Goal: Information Seeking & Learning: Understand process/instructions

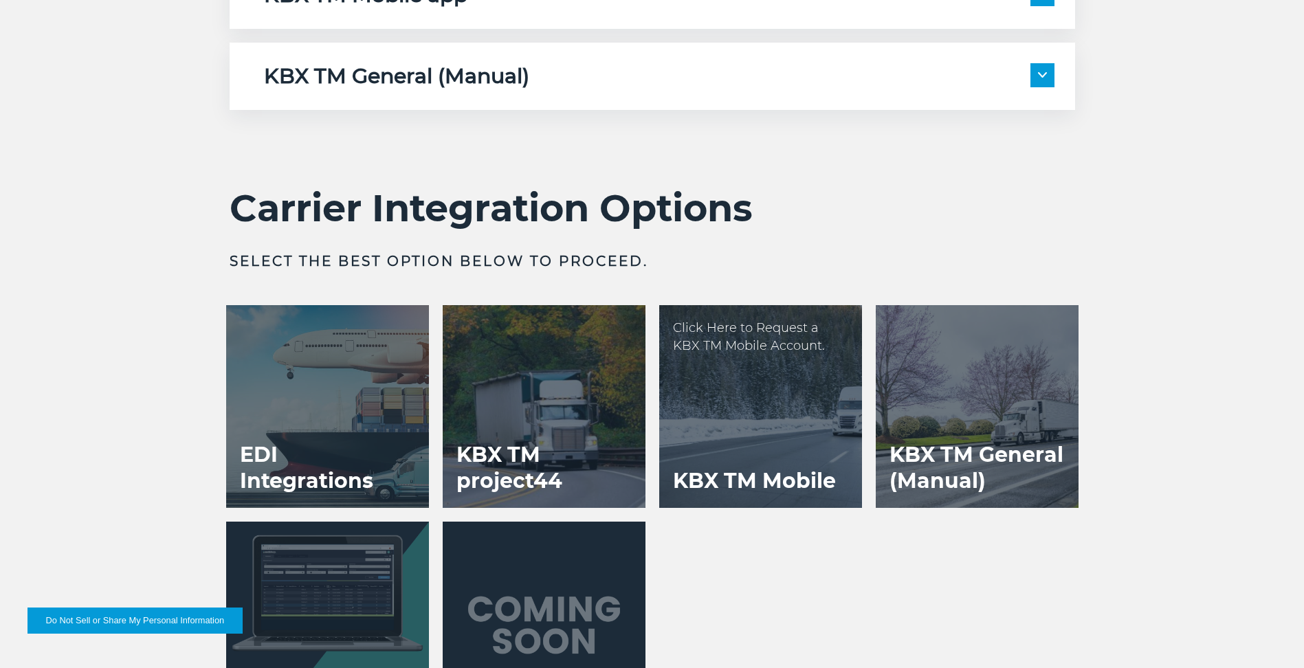
scroll to position [2818, 0]
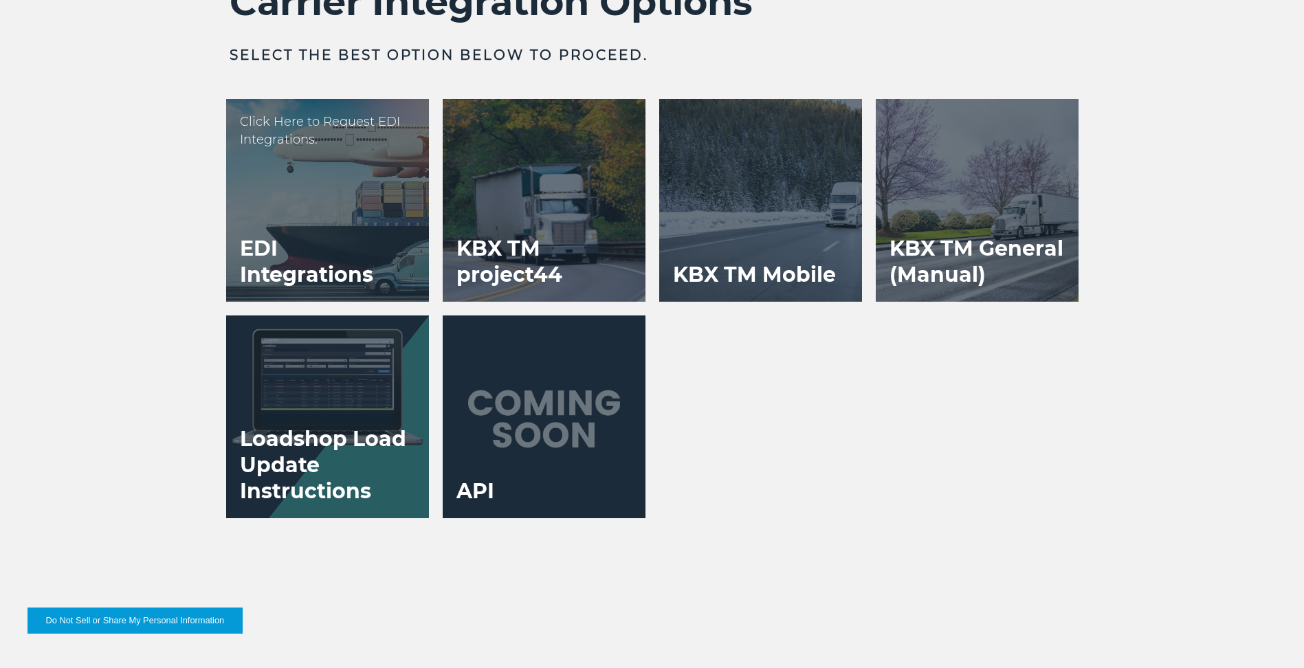
click at [246, 159] on div "EDI Integrations Click Here to Request EDI Integrations." at bounding box center [327, 200] width 203 height 203
click at [324, 227] on h3 "EDI Integrations" at bounding box center [327, 262] width 203 height 80
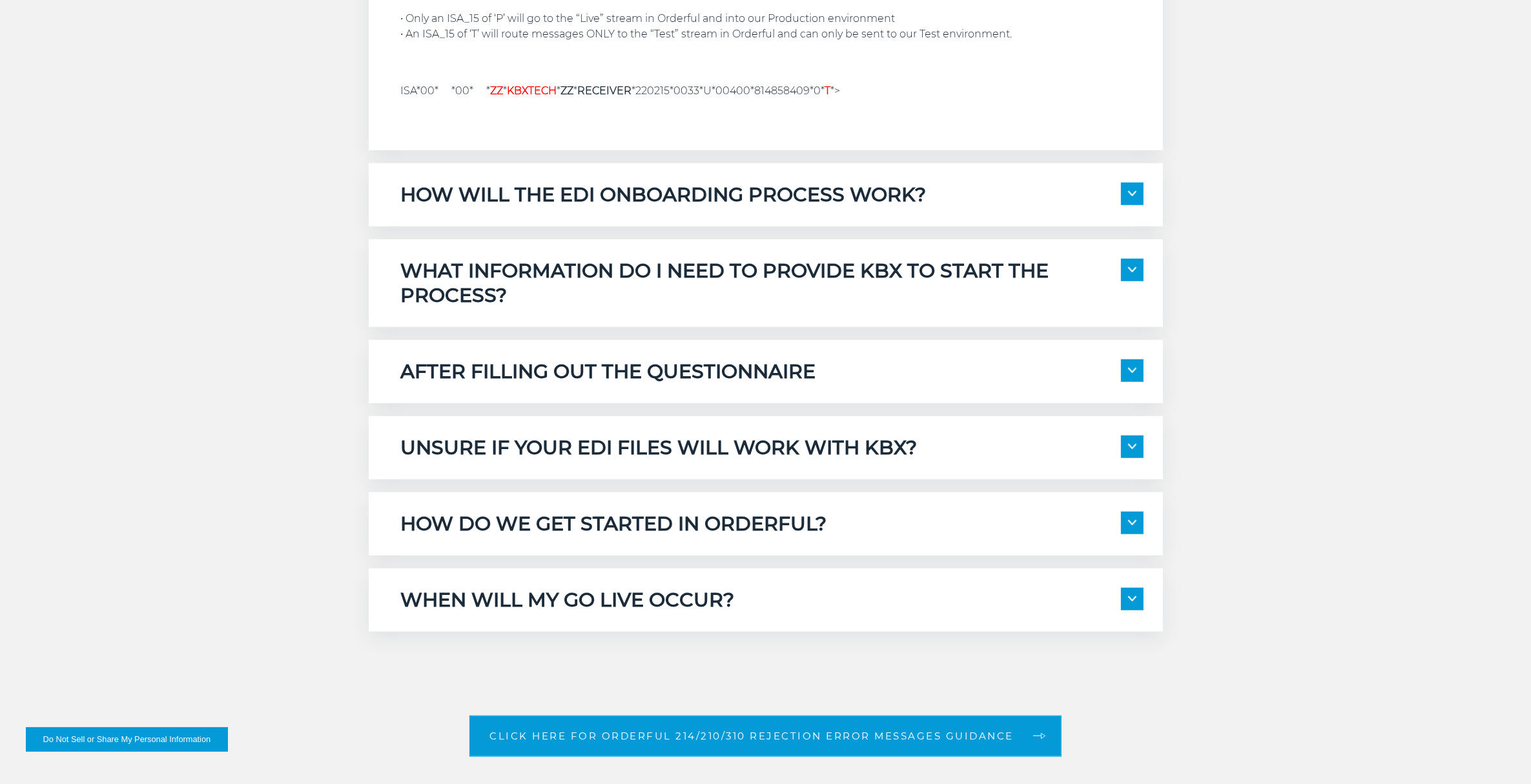
scroll to position [1468, 0]
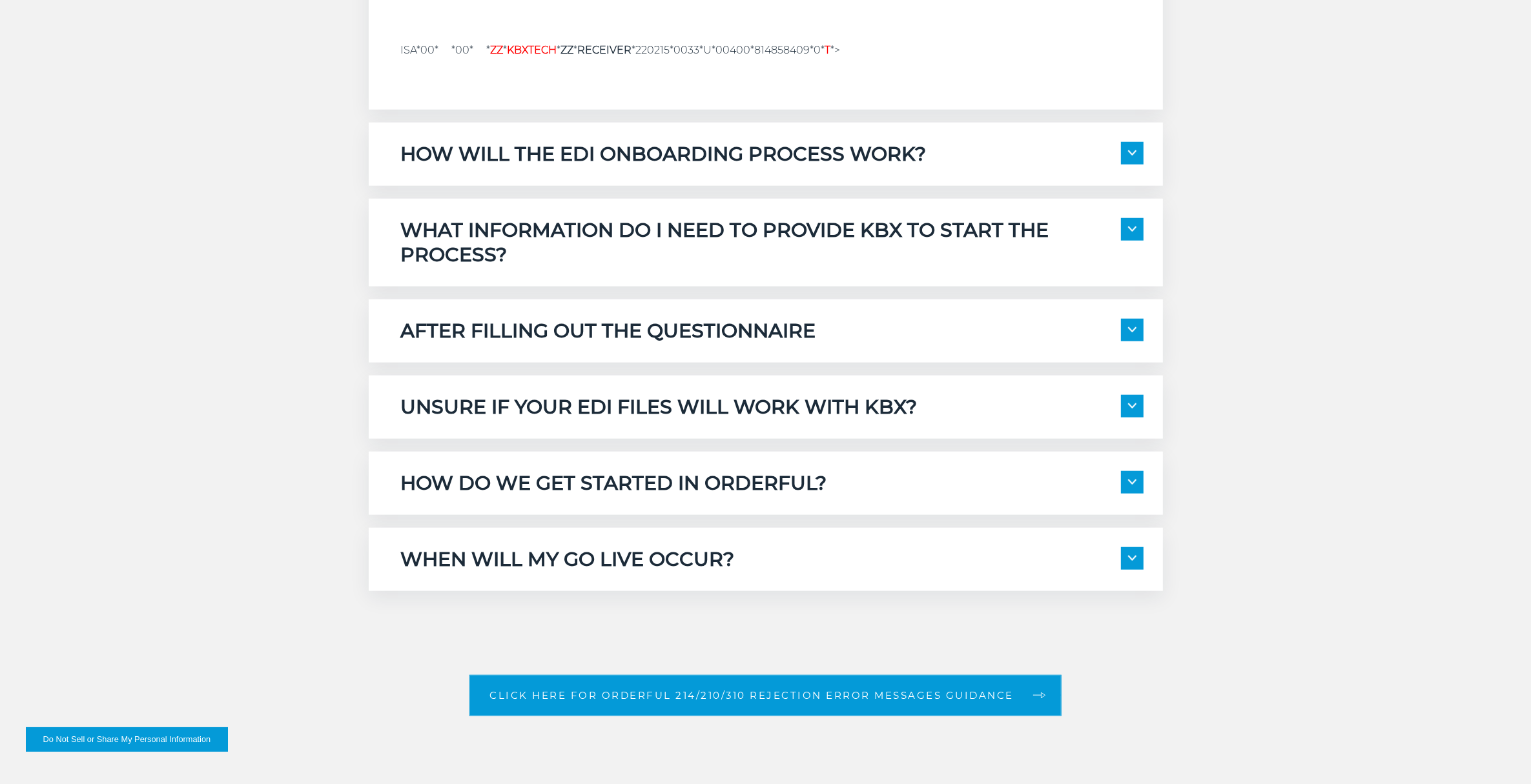
click at [1123, 395] on span at bounding box center [1132, 407] width 23 height 23
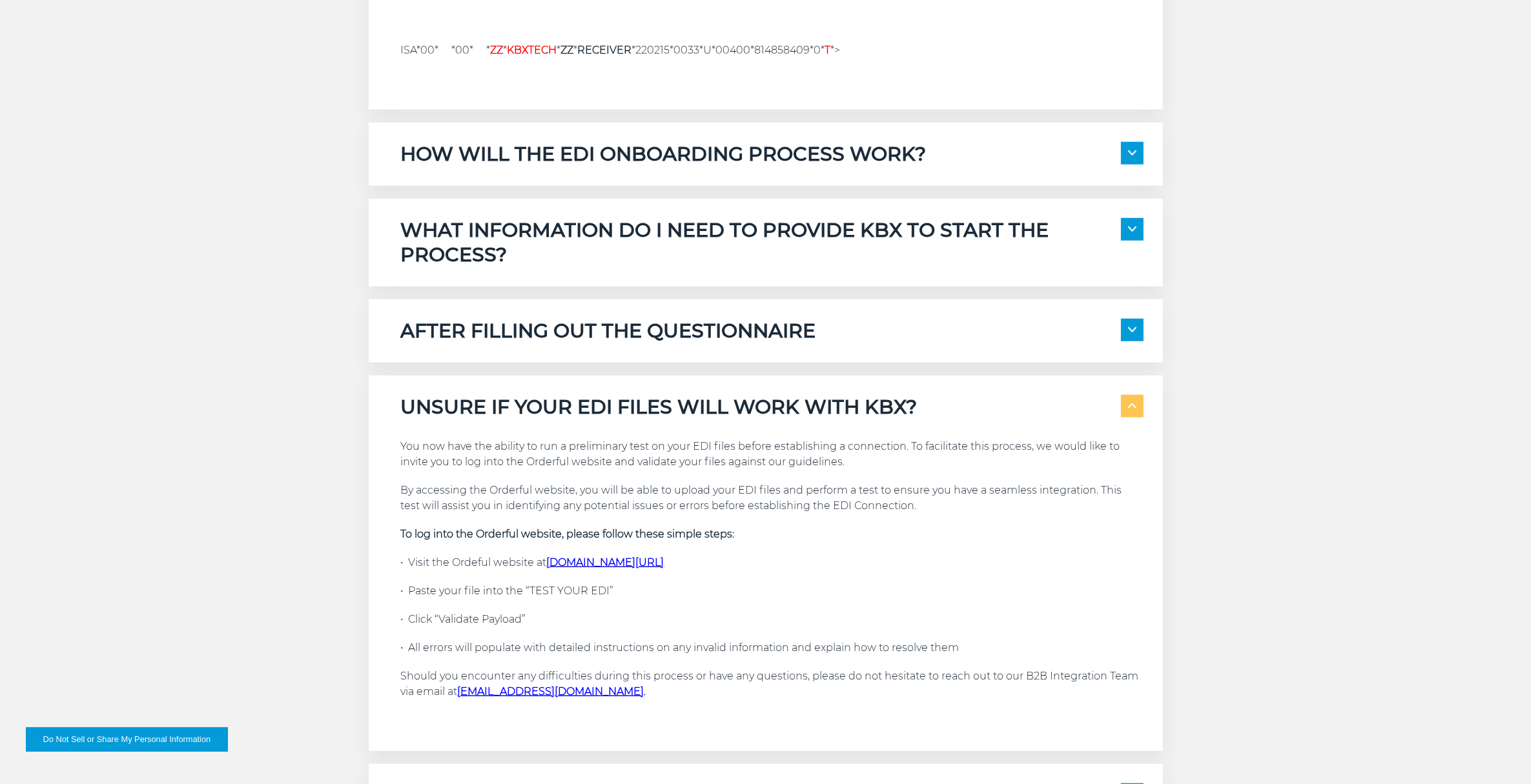
click at [1130, 404] on img at bounding box center [1132, 406] width 8 height 5
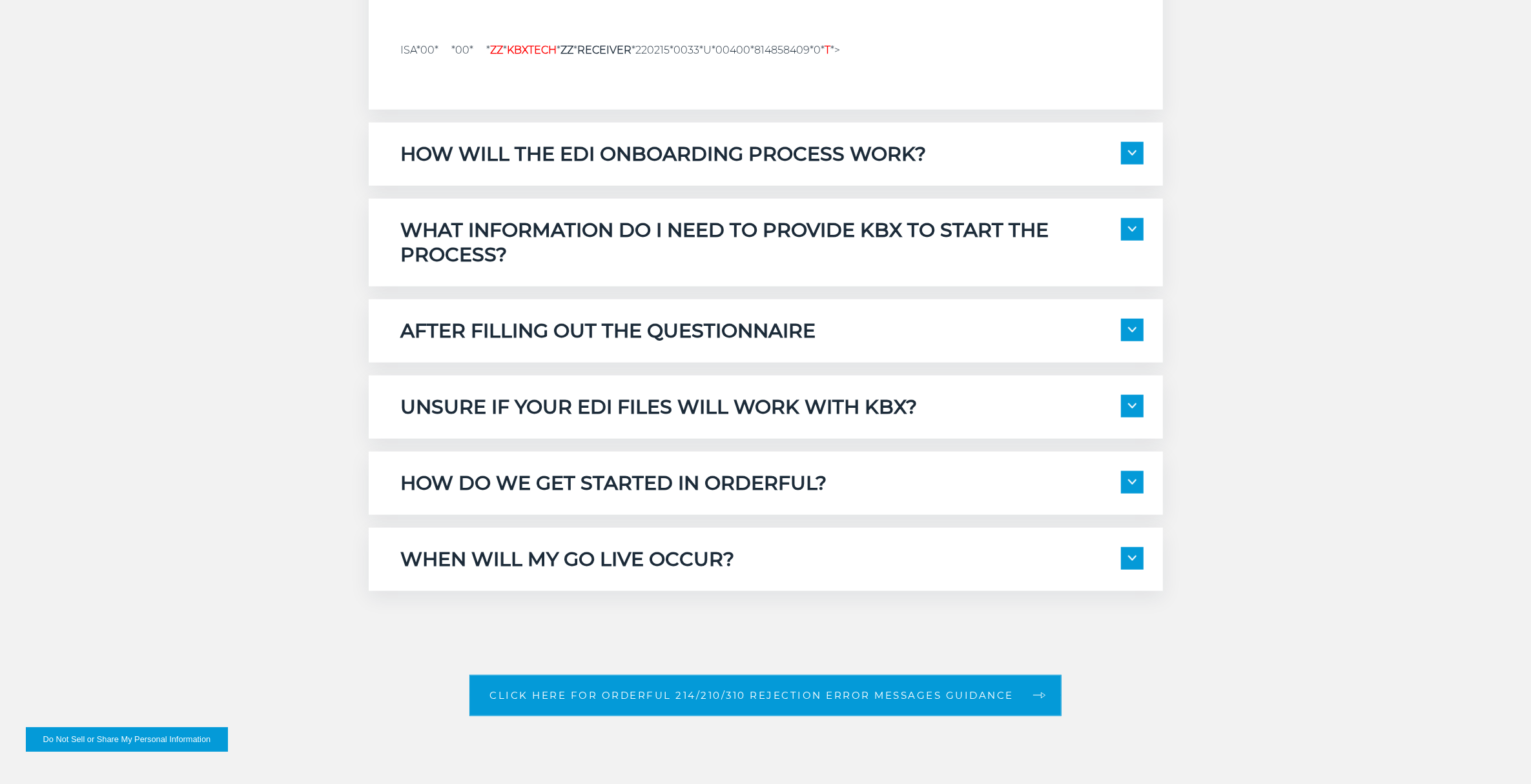
click at [1126, 481] on span at bounding box center [1132, 483] width 23 height 23
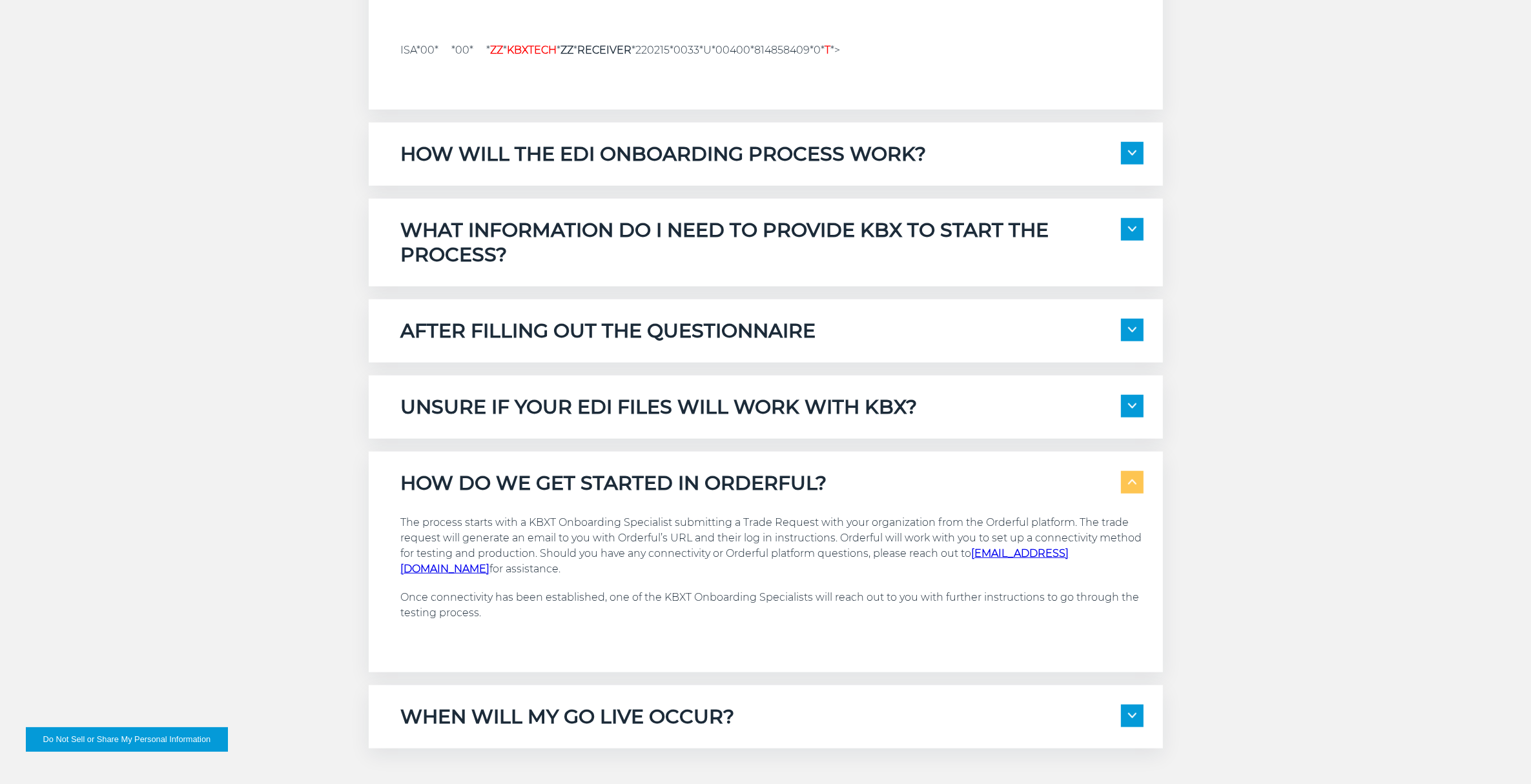
click at [1126, 481] on span at bounding box center [1132, 483] width 23 height 23
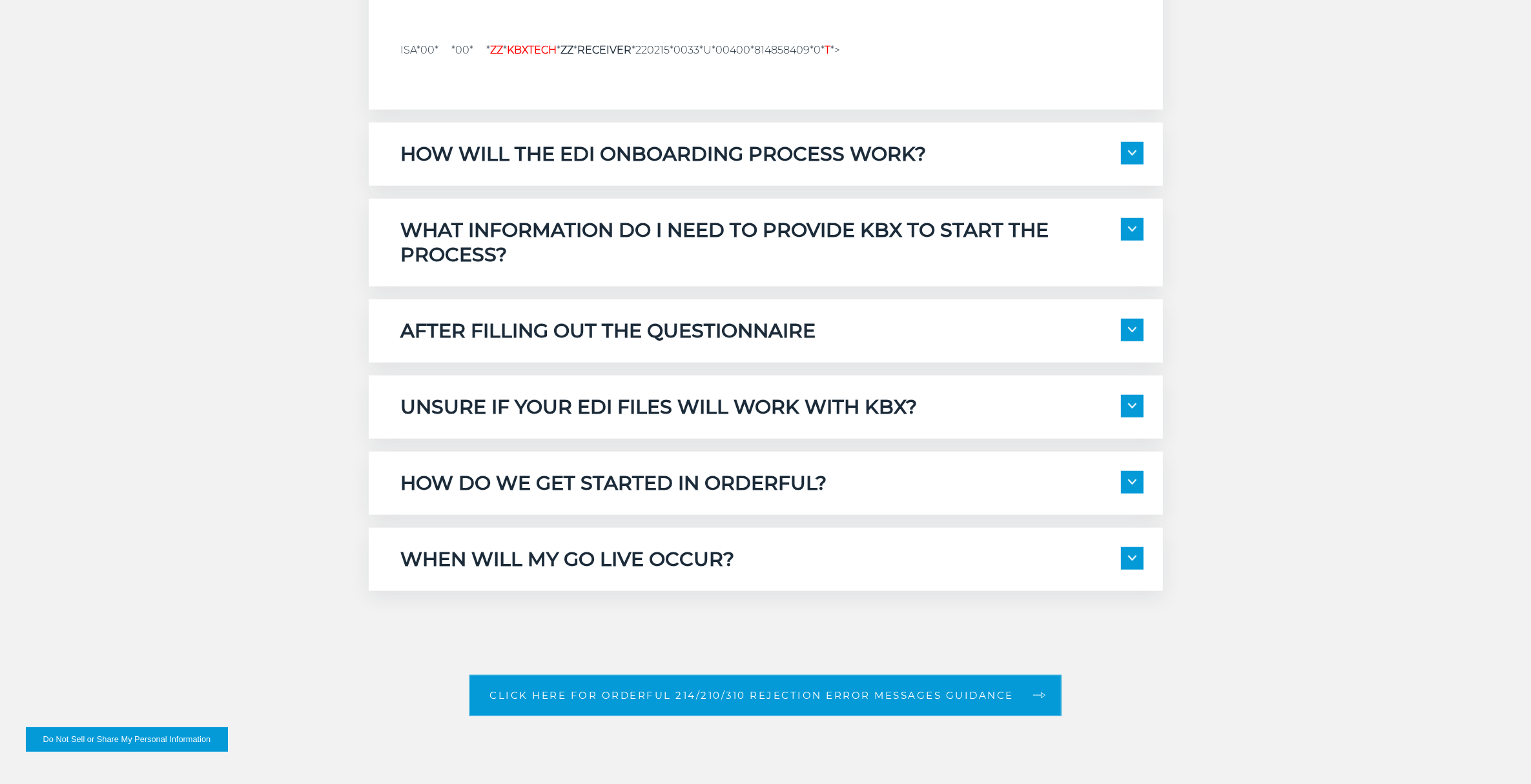
click at [1137, 564] on span at bounding box center [1132, 559] width 23 height 23
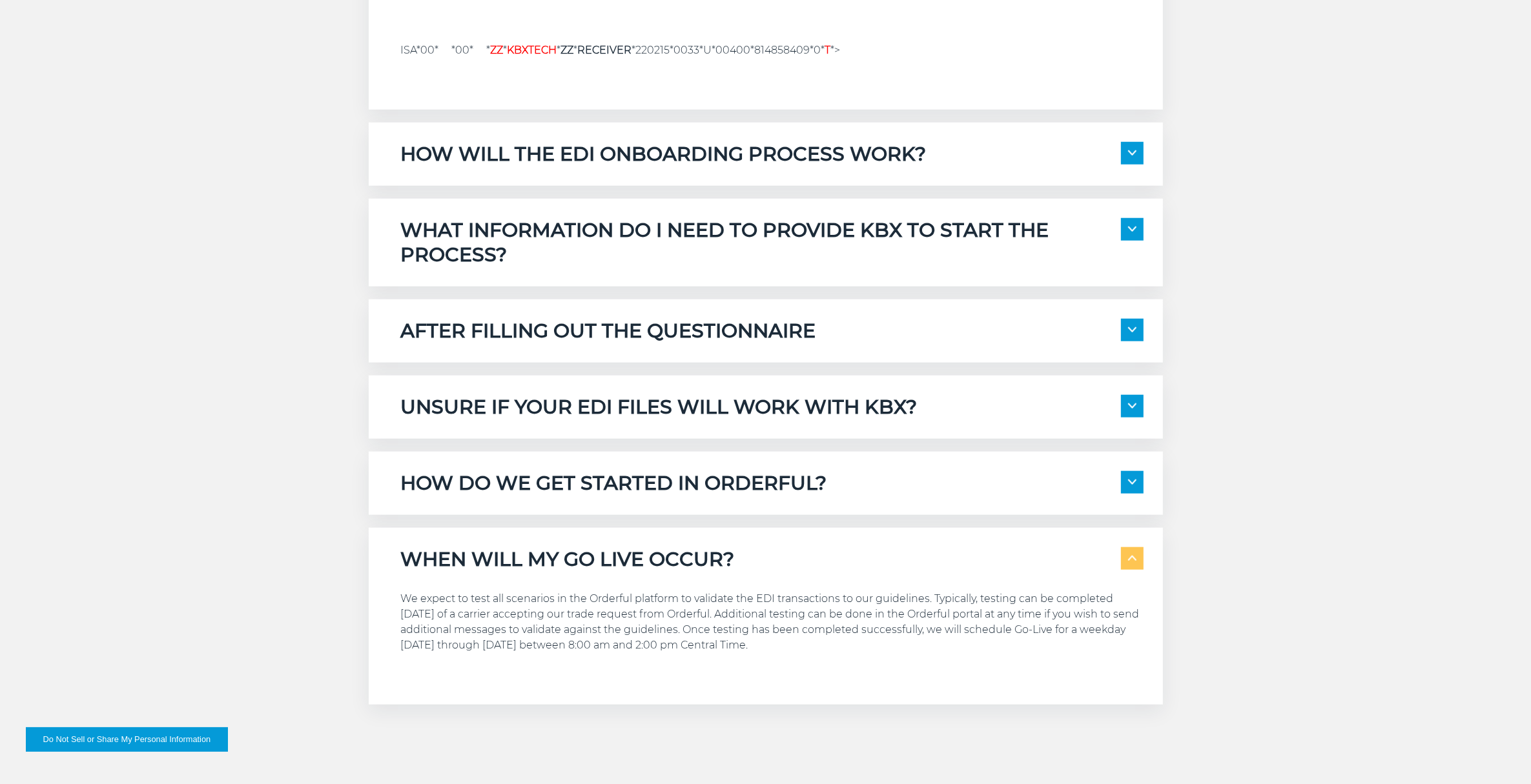
click at [1130, 556] on img at bounding box center [1132, 558] width 8 height 5
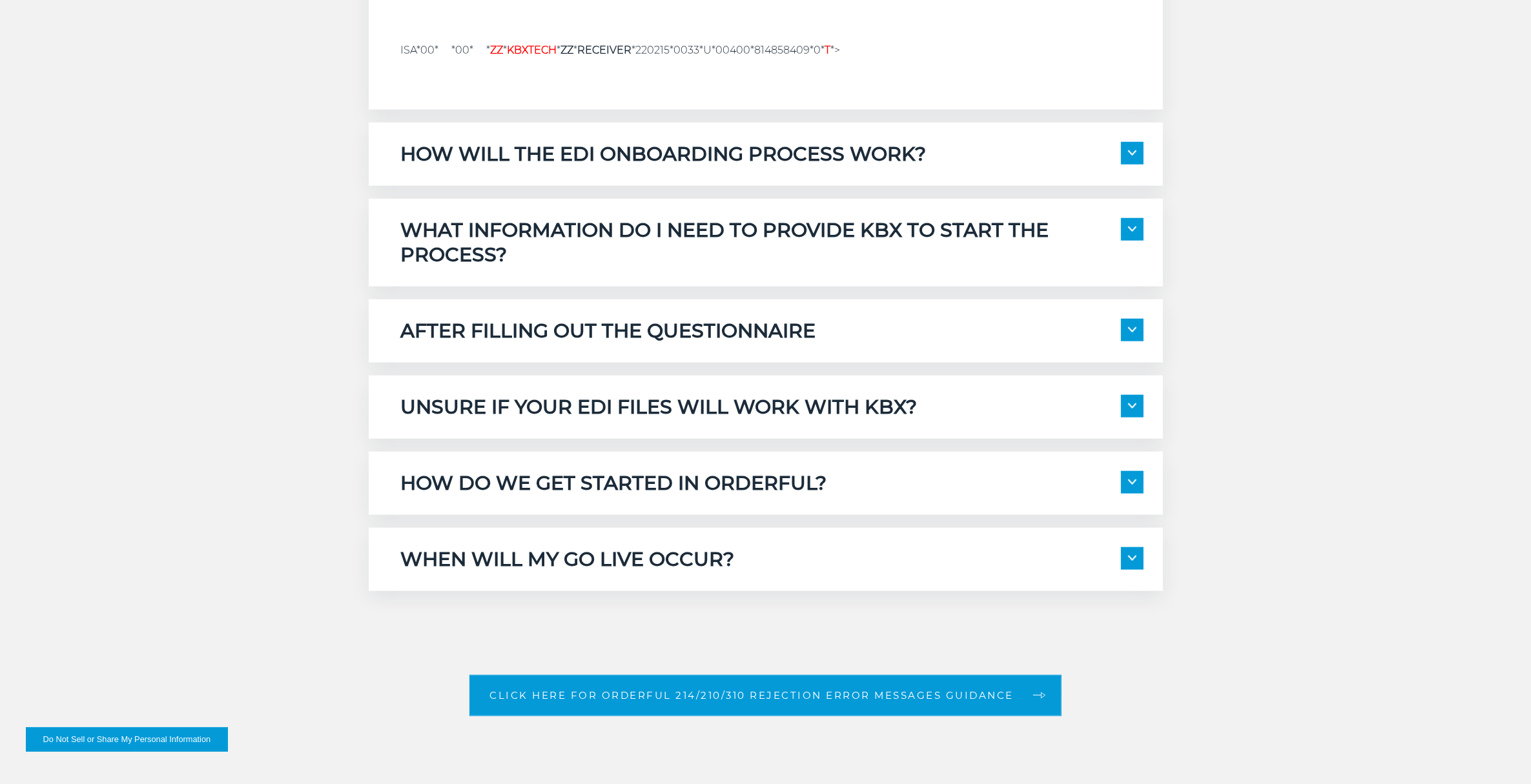
click at [1131, 472] on span at bounding box center [1132, 483] width 23 height 23
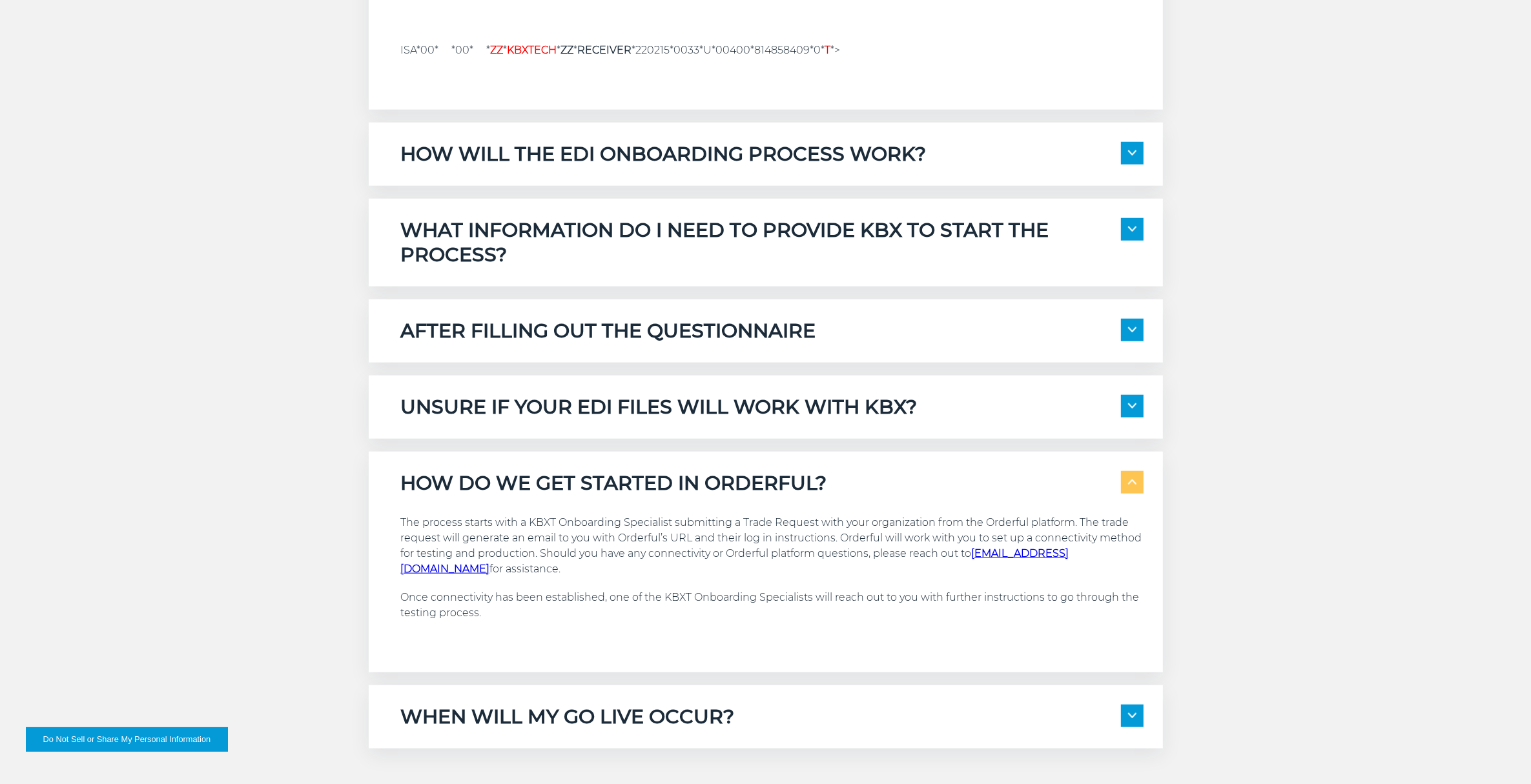
click at [1128, 492] on span at bounding box center [1132, 483] width 23 height 23
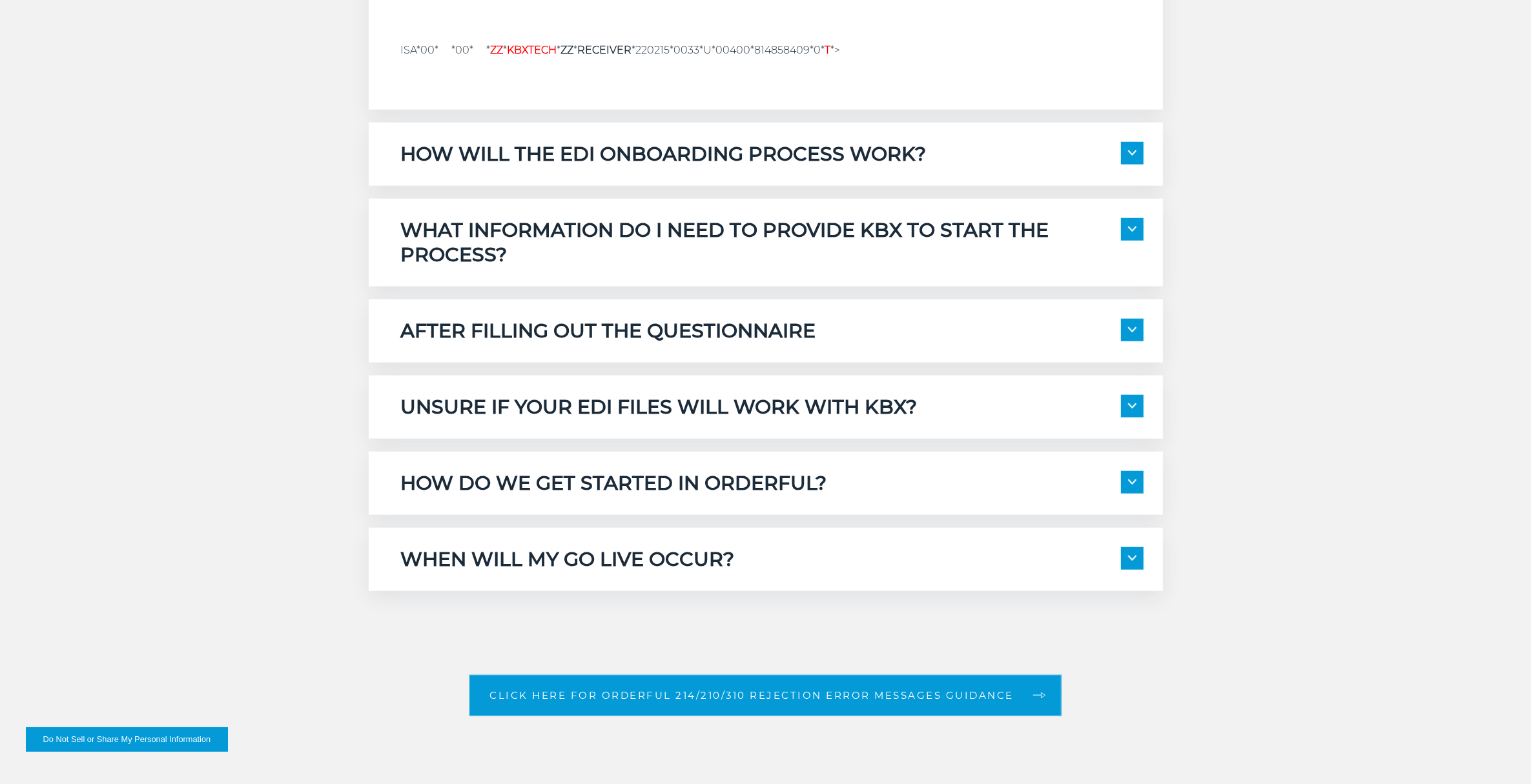
click at [1131, 149] on span at bounding box center [1132, 153] width 23 height 23
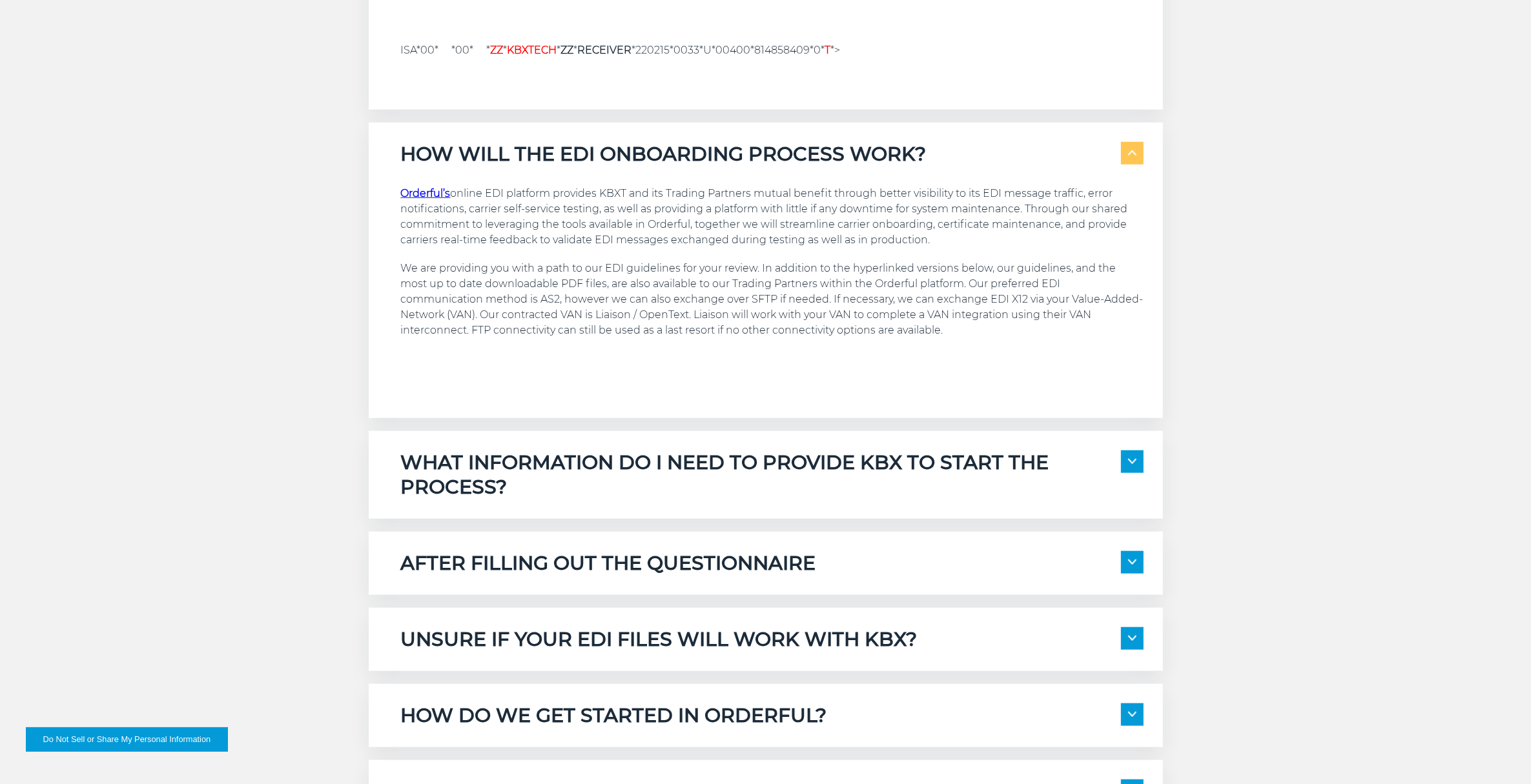
click at [1130, 150] on img at bounding box center [1132, 152] width 8 height 5
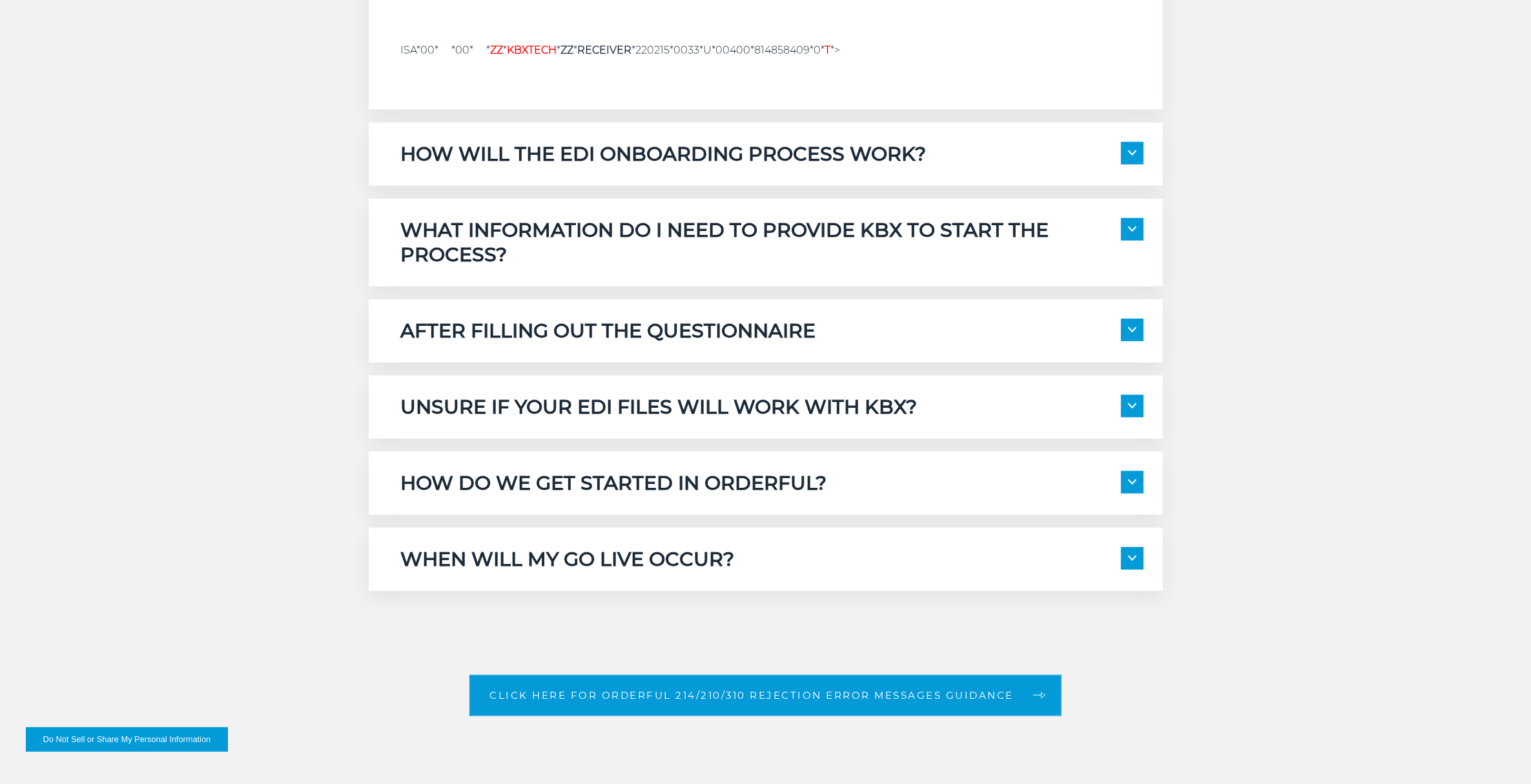
click at [1140, 247] on div "WHAT INFORMATION DO I NEED TO PROVIDE KBX TO START THE PROCESS?" at bounding box center [772, 242] width 742 height 49
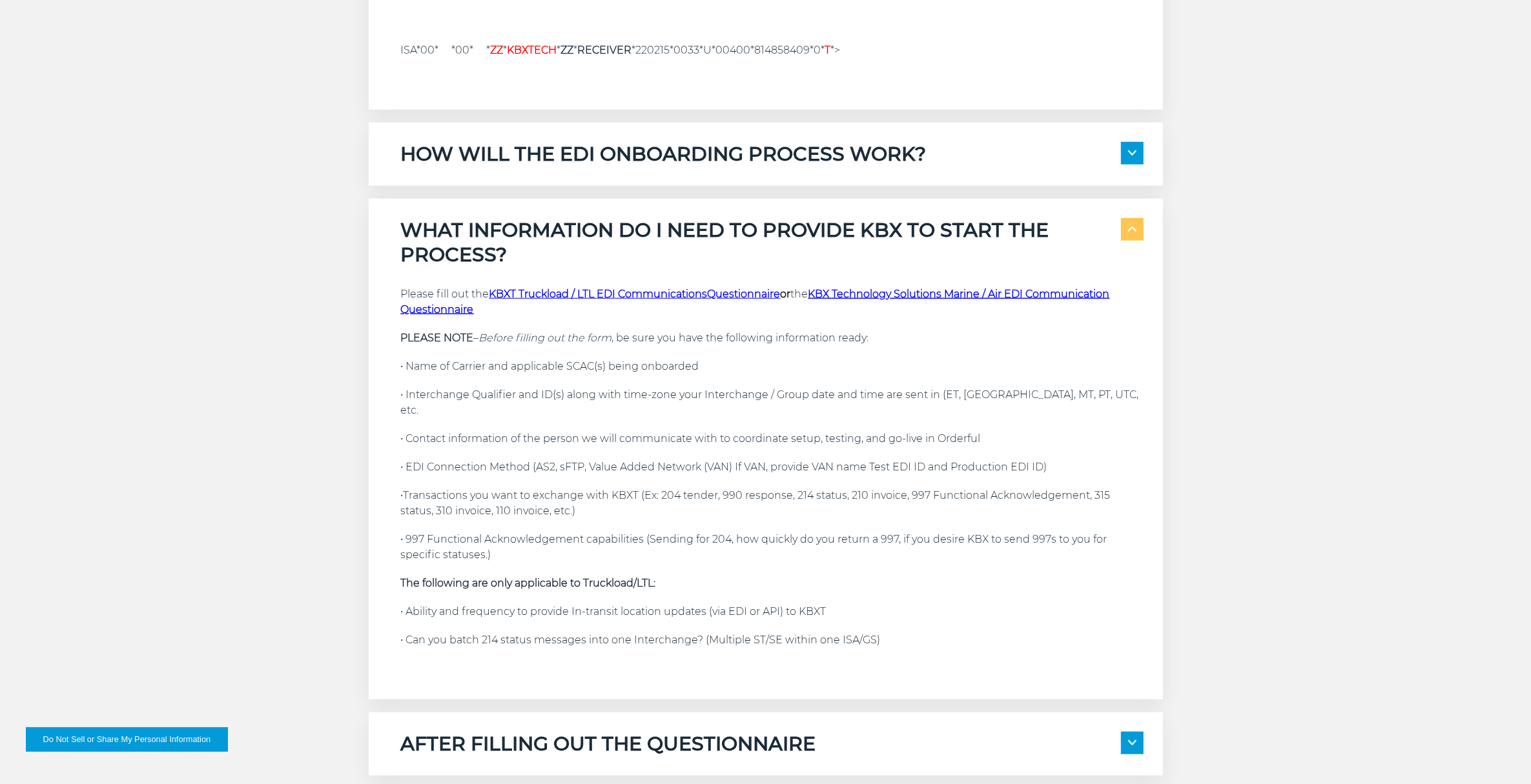
click at [1134, 226] on img at bounding box center [1132, 228] width 8 height 5
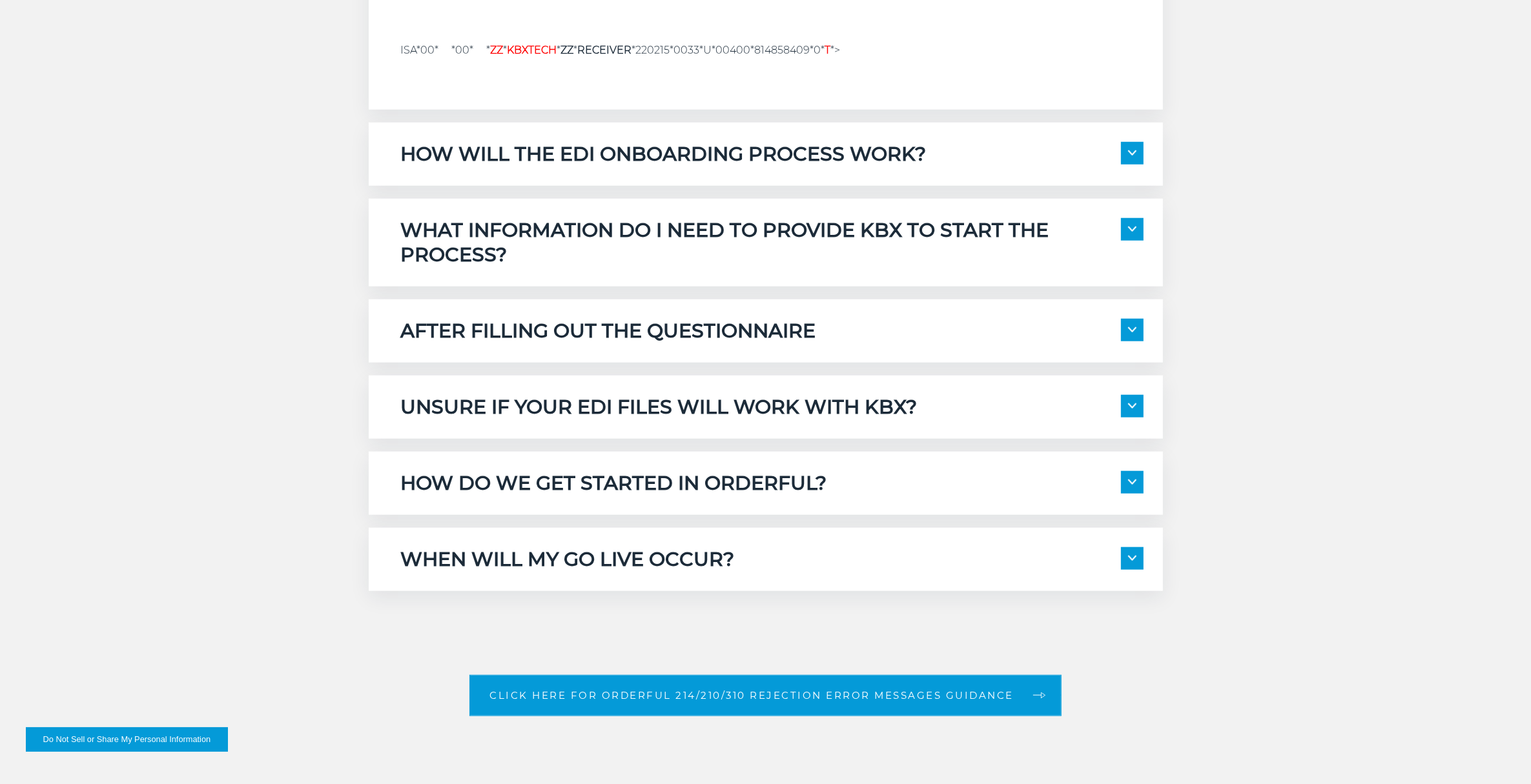
click at [1144, 557] on div "WHEN WILL MY GO LIVE OCCUR? We expect to test all scenarios in the Orderful pla…" at bounding box center [765, 559] width 794 height 63
click at [1135, 554] on span at bounding box center [1132, 559] width 23 height 23
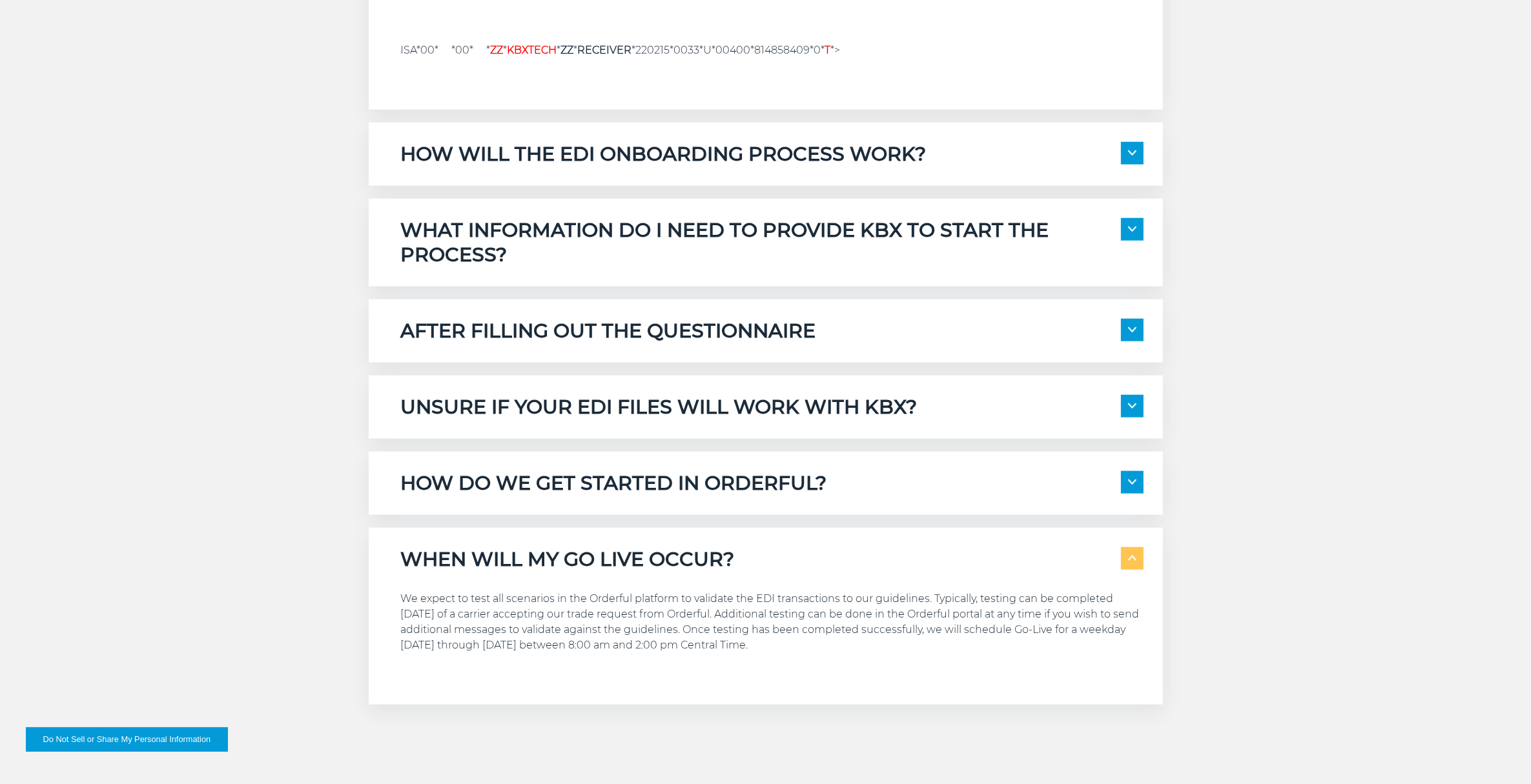
click at [1135, 554] on span at bounding box center [1132, 559] width 23 height 23
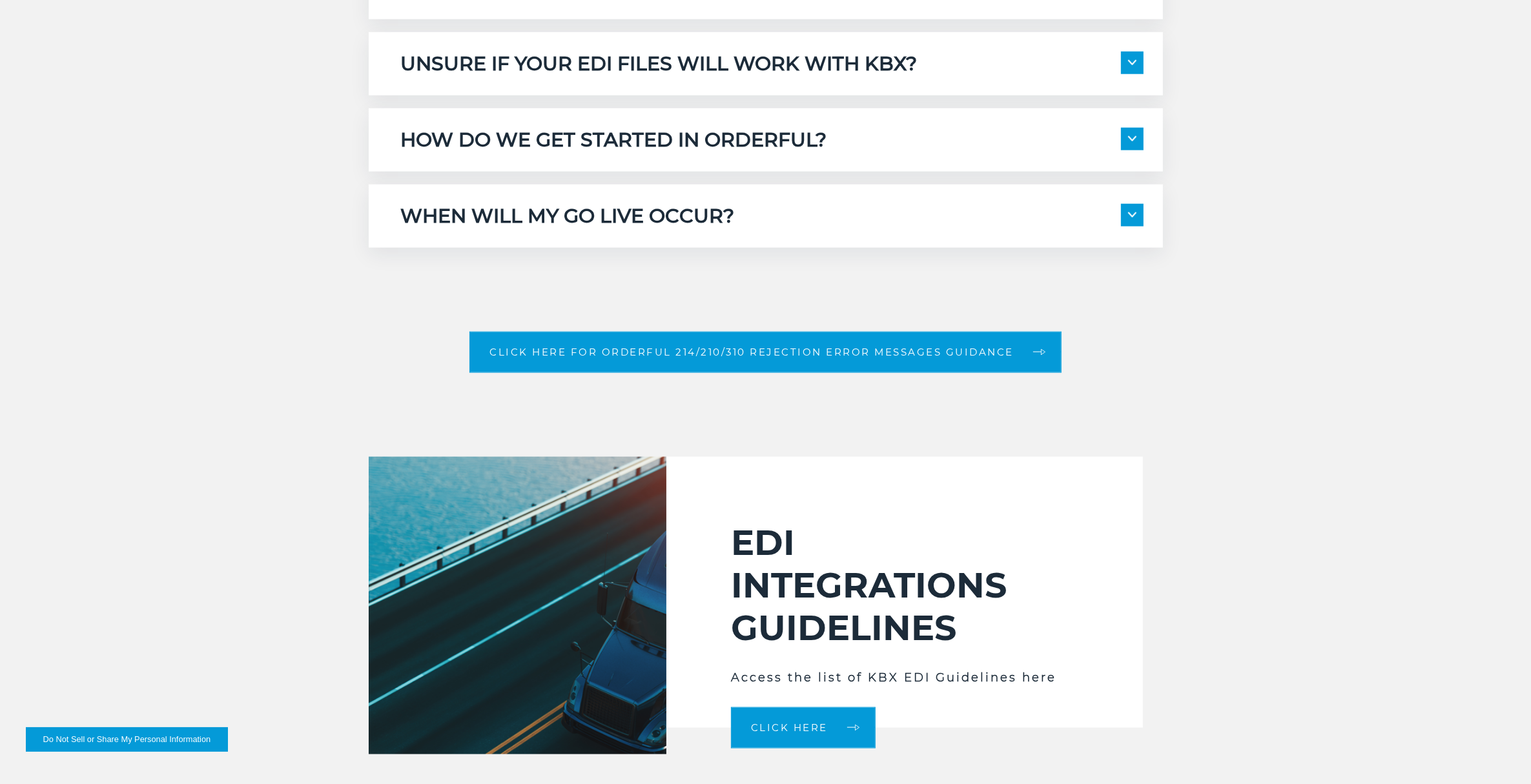
scroll to position [2033, 0]
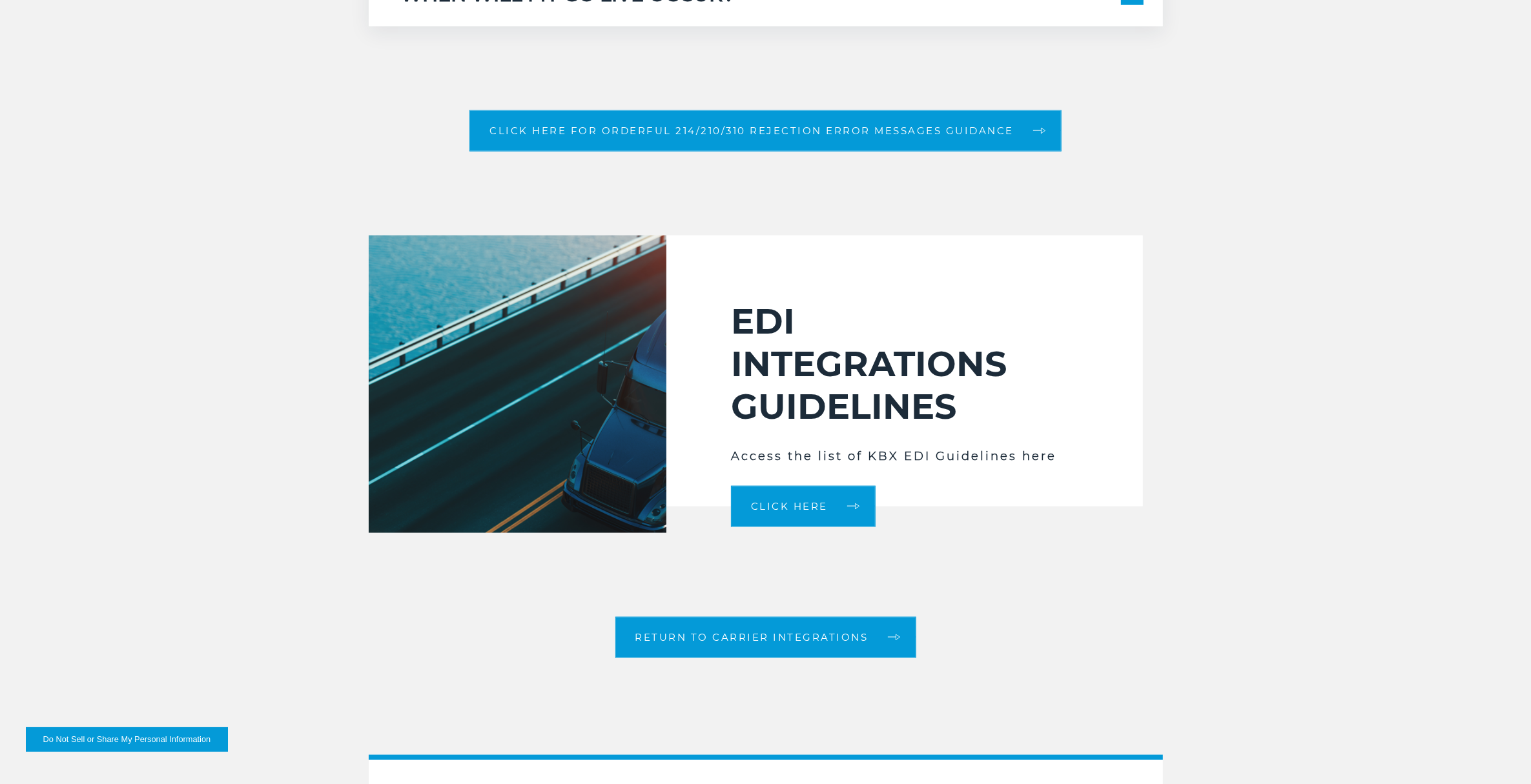
click at [1005, 474] on div "Click Here" at bounding box center [905, 486] width 348 height 41
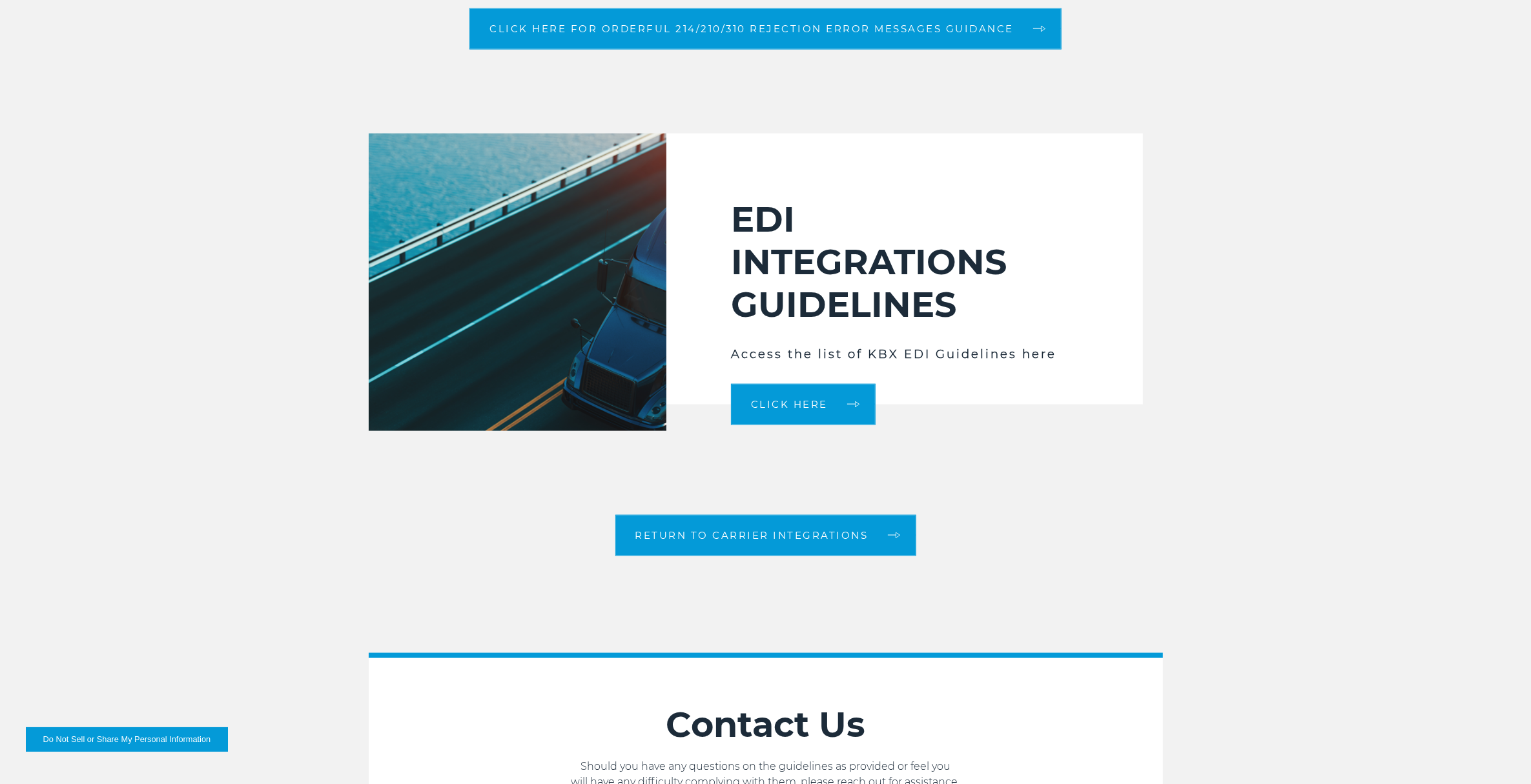
scroll to position [2356, 0]
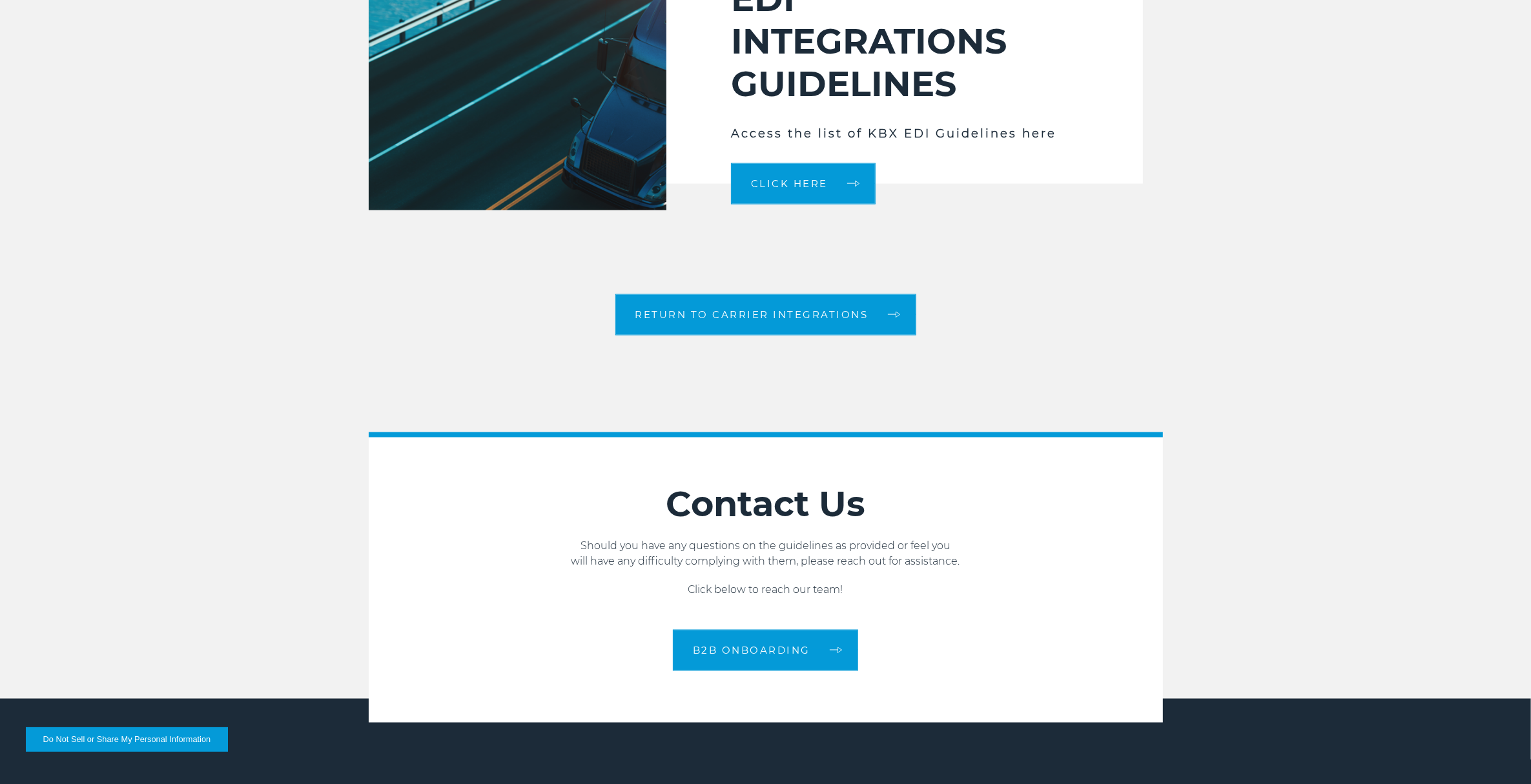
click at [668, 500] on h2 "Contact Us" at bounding box center [765, 503] width 794 height 42
click at [808, 626] on link "B2B Onboarding" at bounding box center [765, 651] width 185 height 41
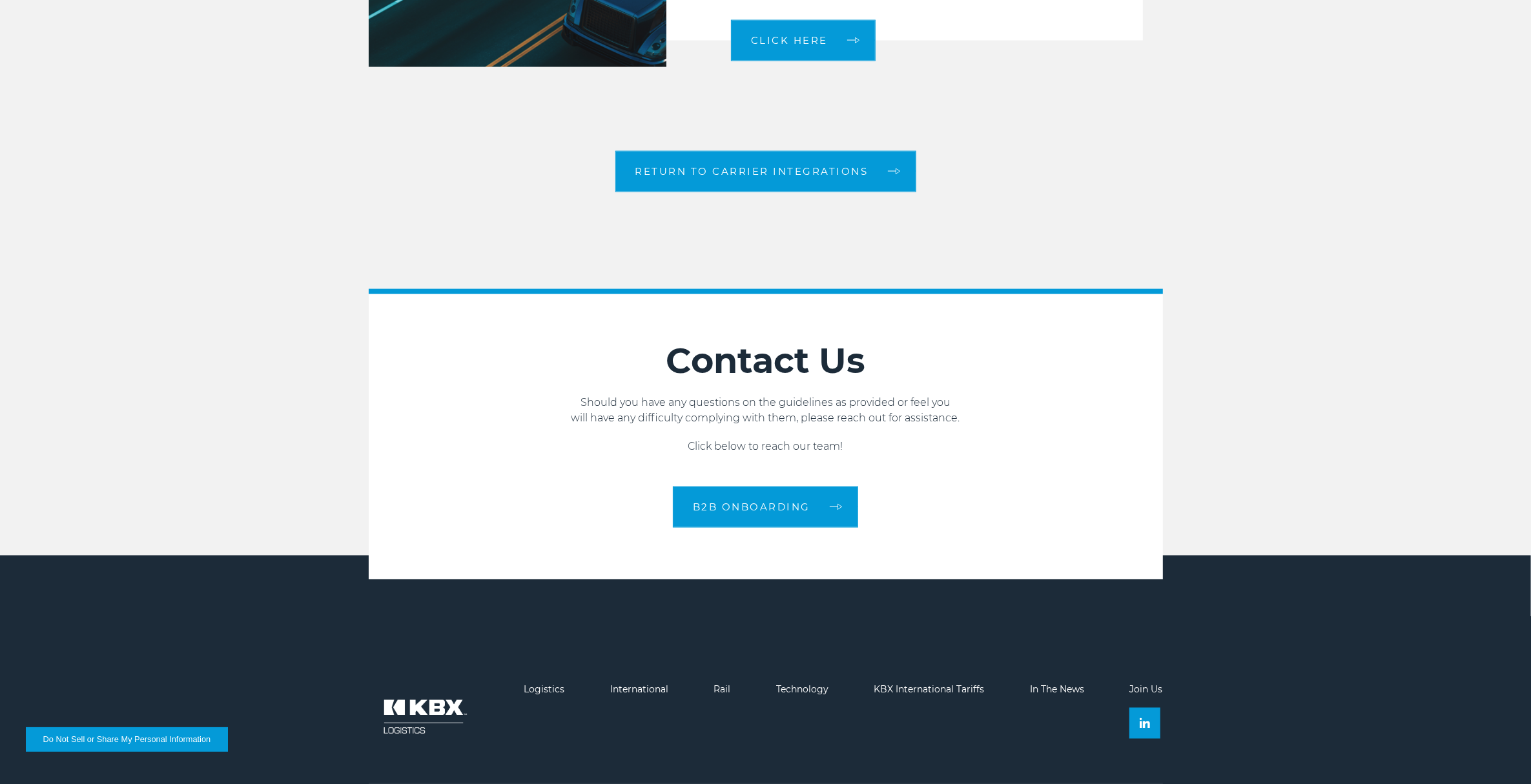
scroll to position [2547, 0]
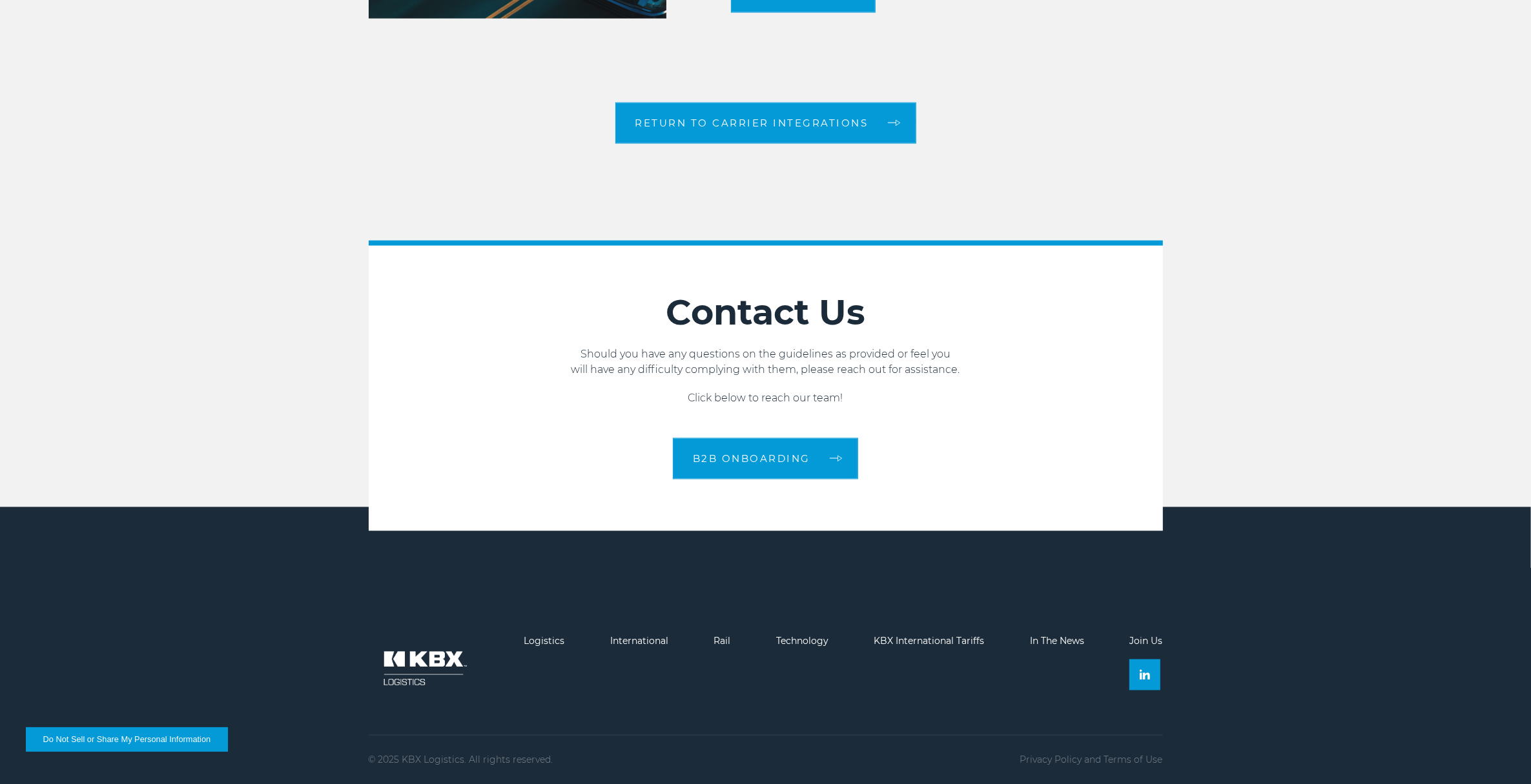
drag, startPoint x: 1388, startPoint y: 368, endPoint x: 1388, endPoint y: 379, distance: 11.0
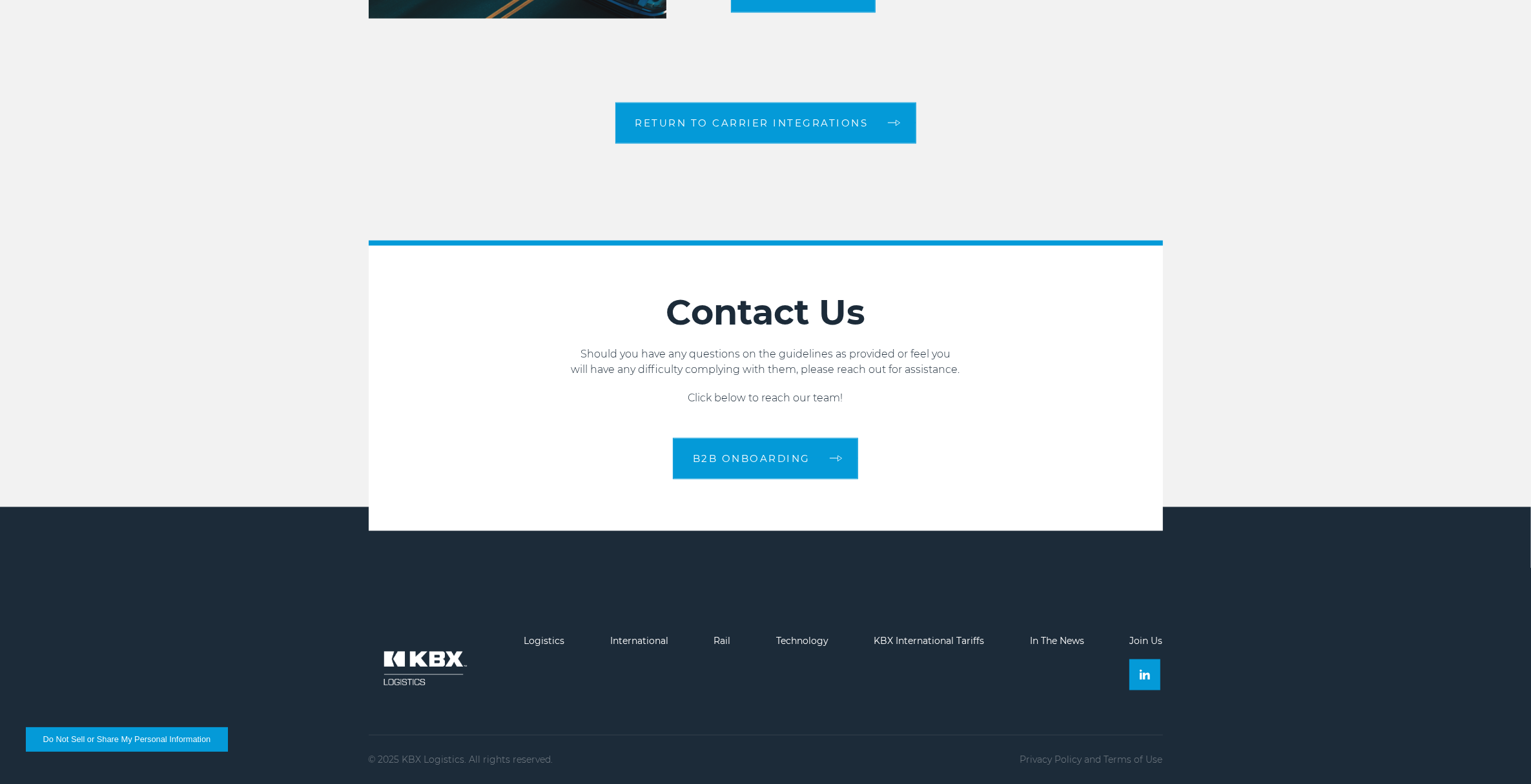
click at [1221, 137] on div "Return to Carrier Integrations" at bounding box center [766, 123] width 1531 height 41
